Goal: Answer question/provide support: Answer question/provide support

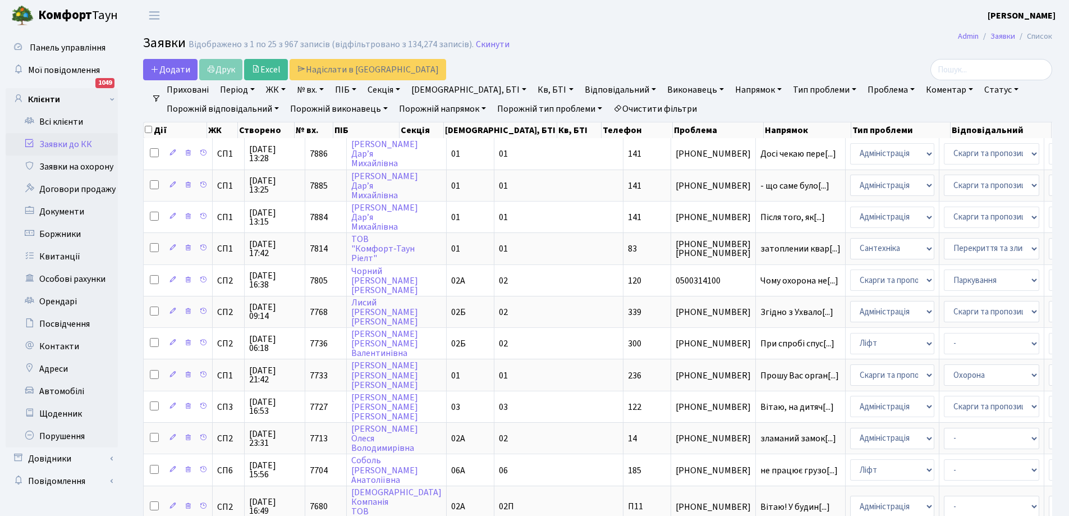
select select "25"
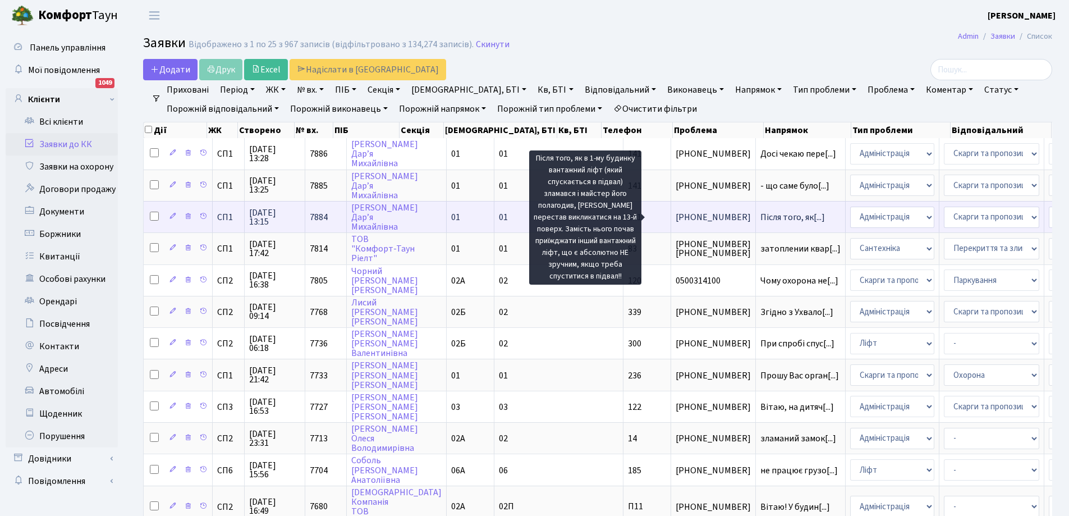
click at [761, 219] on span "Після того, як[...]" at bounding box center [793, 217] width 65 height 12
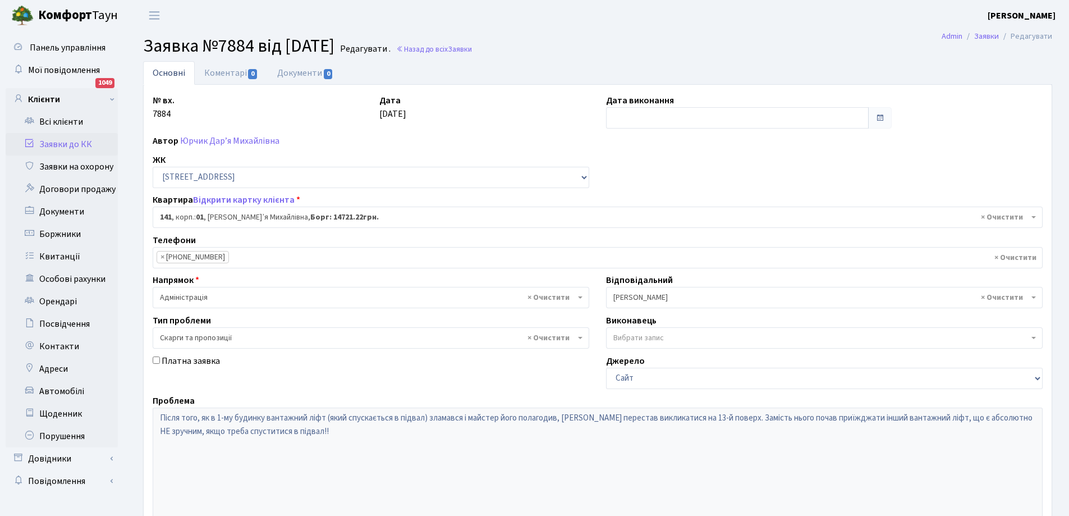
select select "20066"
select select "55"
click at [229, 76] on link "Коментарі 0" at bounding box center [231, 72] width 73 height 23
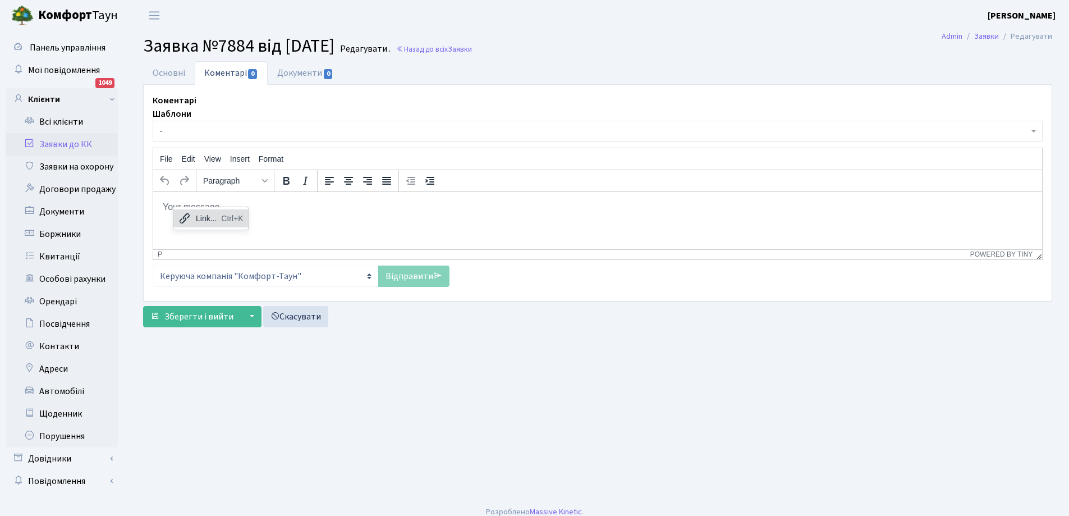
click at [196, 218] on div "Link..." at bounding box center [206, 218] width 21 height 13
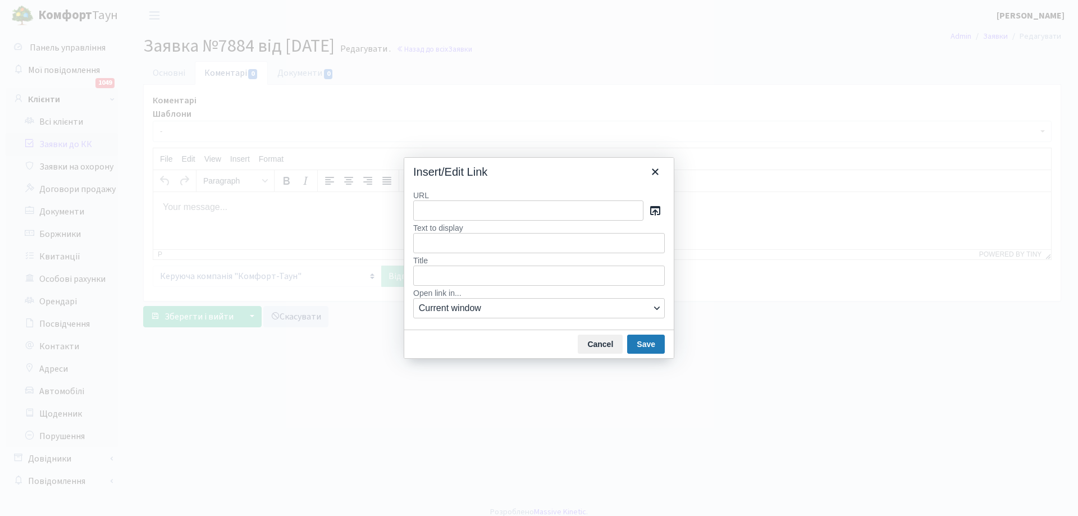
type input "Доброго дня! Дякуємо за Ваше звернення та уважність. У будинку є три ліфти. Ран…"
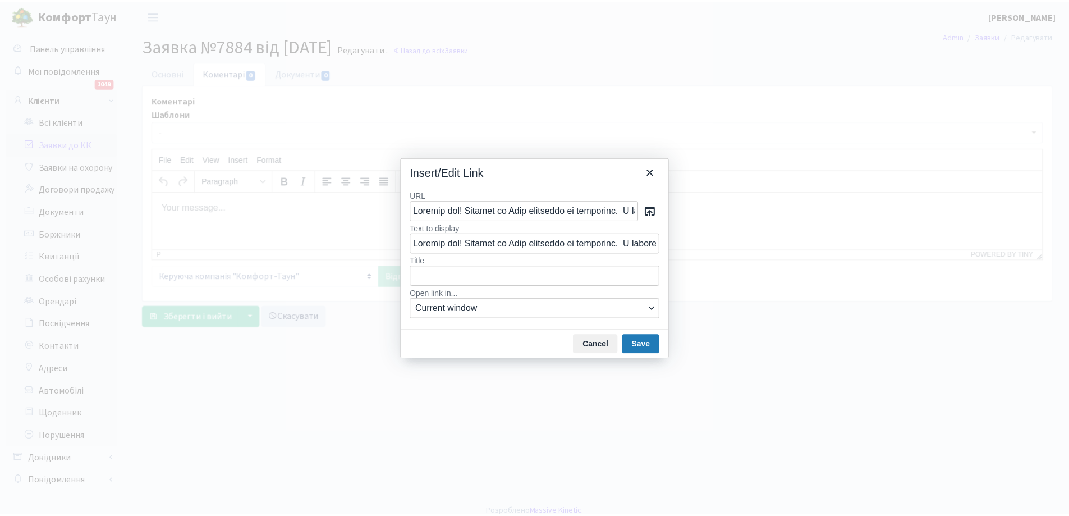
scroll to position [0, 3444]
click at [644, 343] on button "Save" at bounding box center [646, 344] width 38 height 19
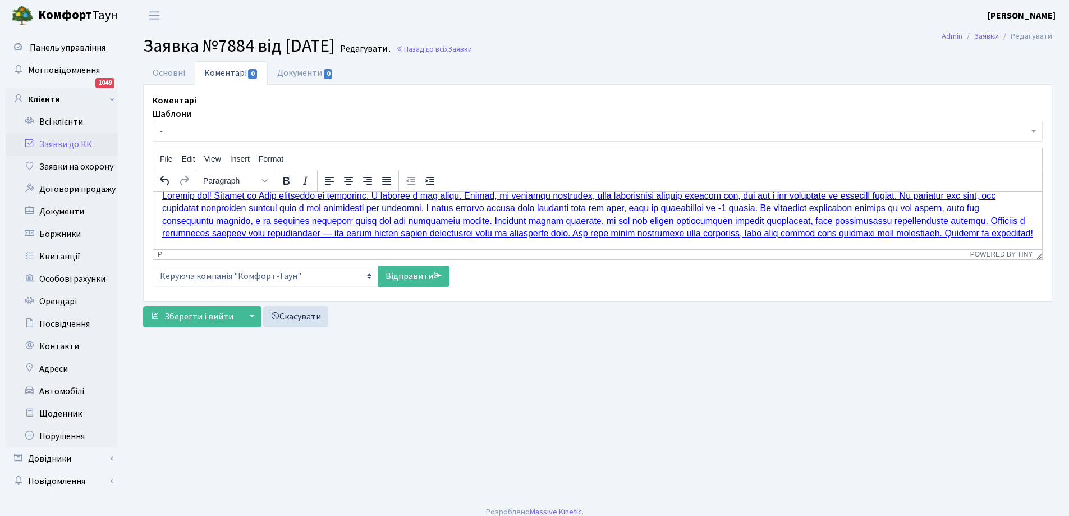
scroll to position [0, 0]
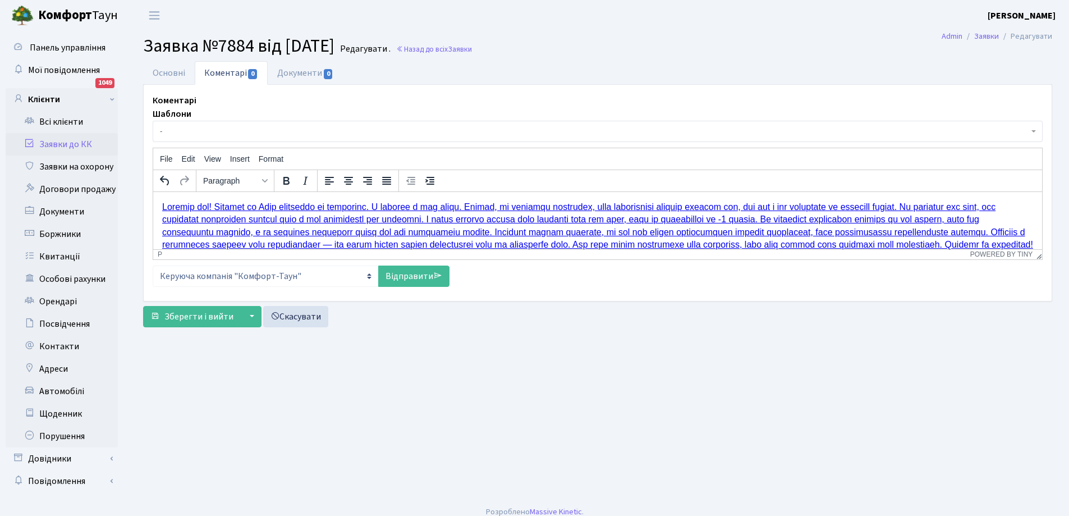
click at [259, 233] on link "Rich Text Area. Press ALT-0 for help." at bounding box center [597, 224] width 871 height 47
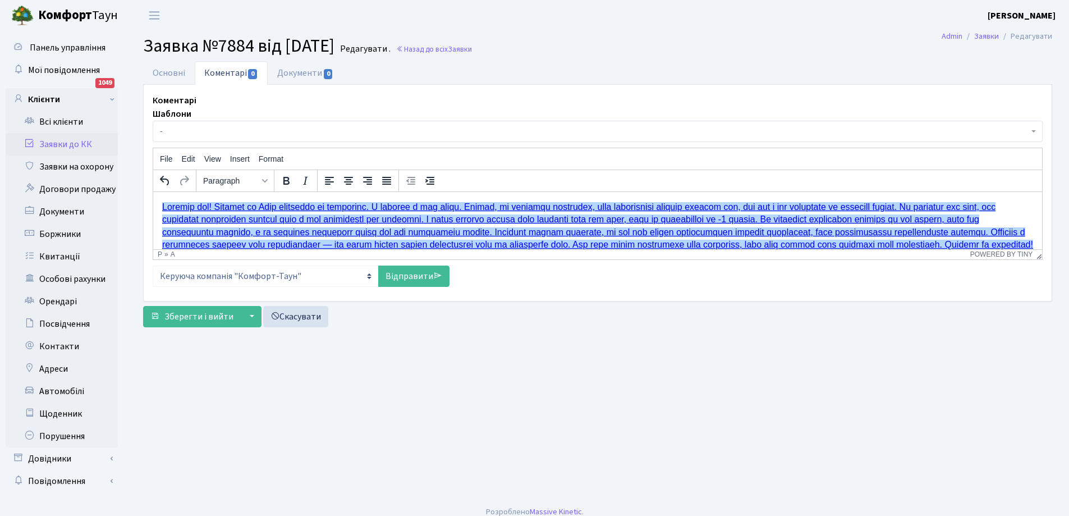
click at [259, 233] on link "Rich Text Area. Press ALT-0 for help." at bounding box center [597, 224] width 871 height 47
click at [397, 275] on link "Відправити" at bounding box center [413, 275] width 71 height 21
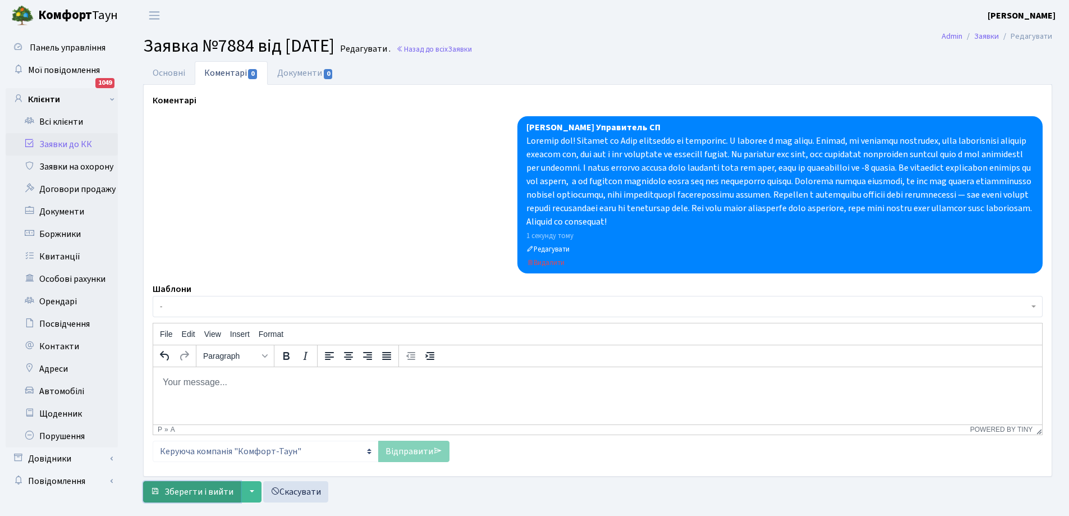
click at [192, 494] on span "Зберегти і вийти" at bounding box center [198, 491] width 69 height 12
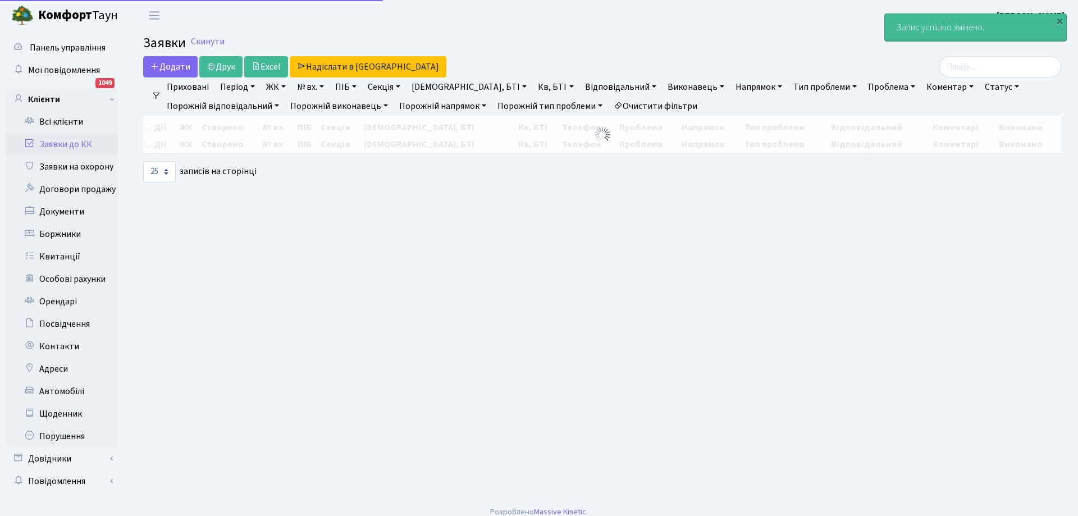
select select "25"
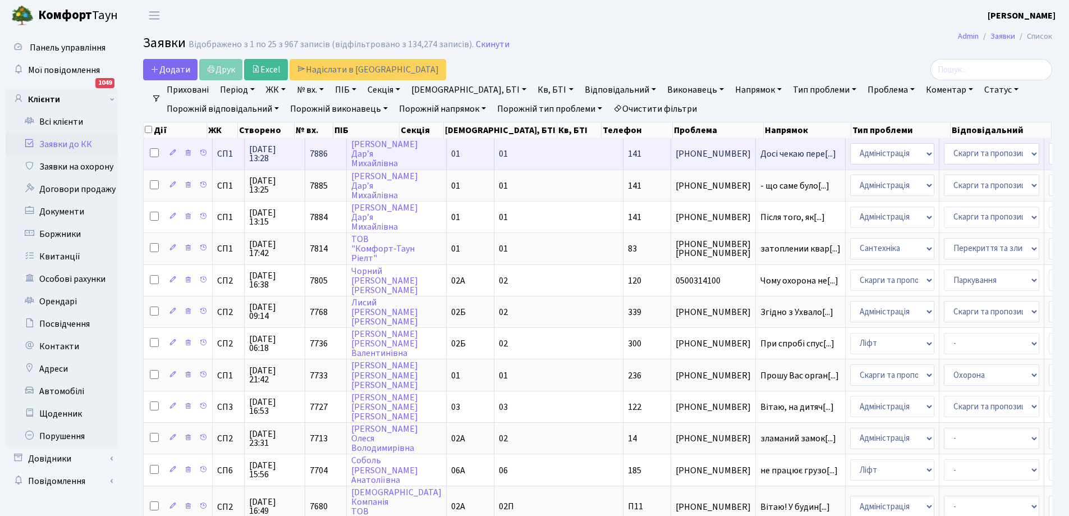
click at [756, 148] on td "Досі чекаю пере[...]" at bounding box center [801, 153] width 90 height 31
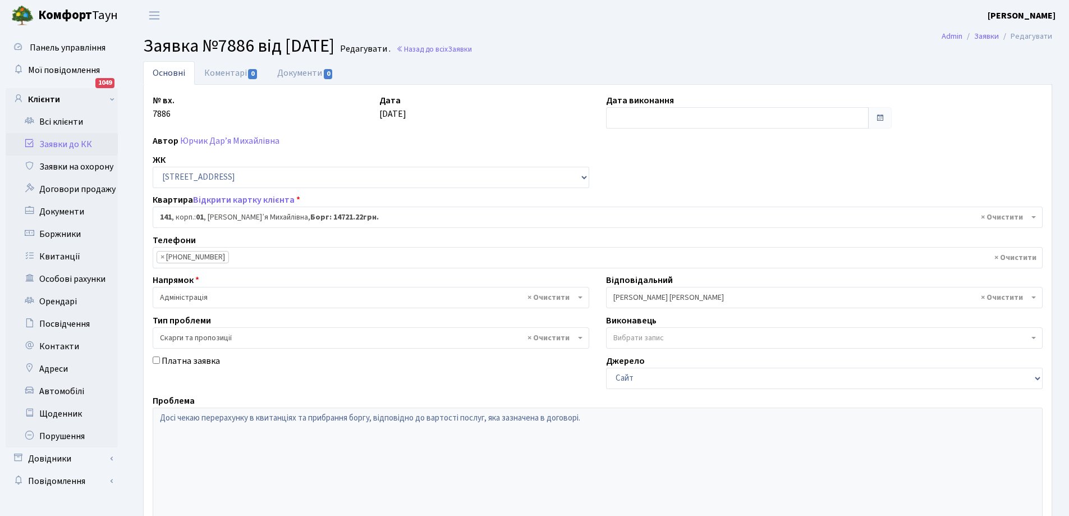
select select "20066"
select select "55"
click at [68, 138] on link "Заявки до КК" at bounding box center [62, 144] width 112 height 22
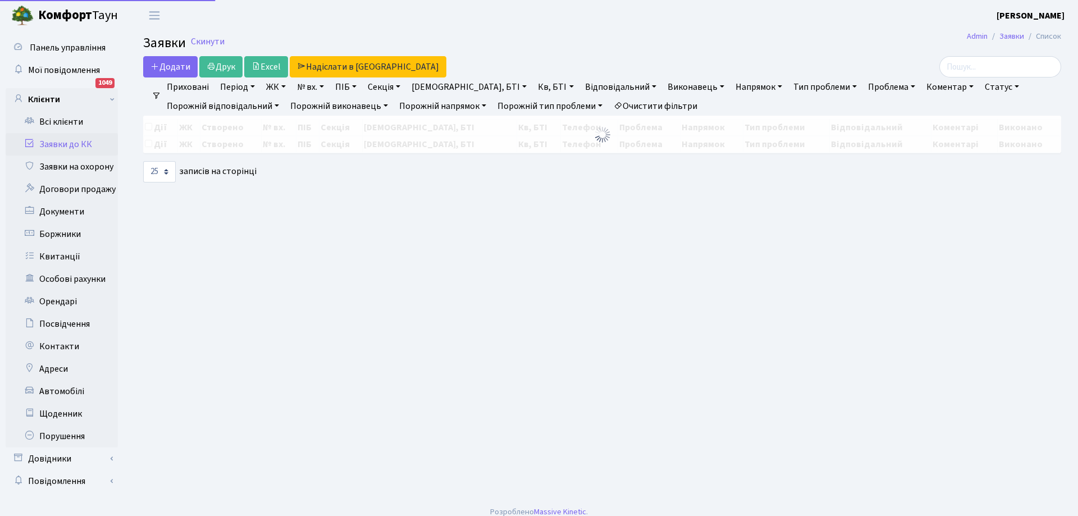
select select "25"
